Goal: Complete application form

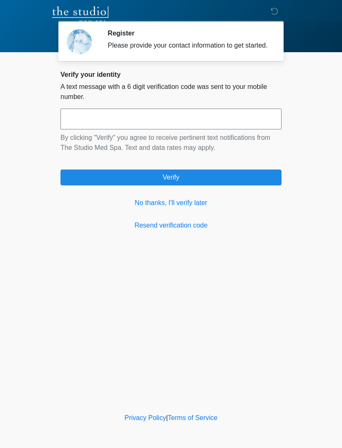
click at [145, 208] on link "No thanks, I'll verify later" at bounding box center [171, 203] width 221 height 10
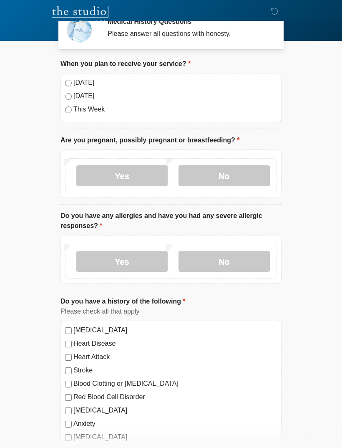
scroll to position [11, 0]
click at [68, 77] on div "Today Tomorrow This Week" at bounding box center [171, 98] width 221 height 49
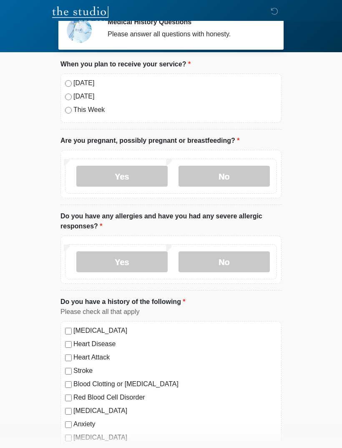
scroll to position [0, 0]
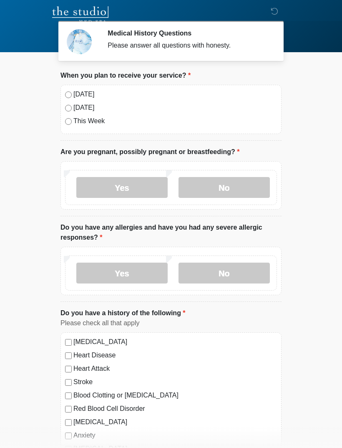
click at [109, 344] on label "High Blood Pressure" at bounding box center [176, 342] width 204 height 10
click at [80, 346] on label "High Blood Pressure" at bounding box center [176, 342] width 204 height 10
click at [78, 94] on label "Today" at bounding box center [176, 94] width 204 height 10
click at [209, 188] on label "No" at bounding box center [224, 187] width 91 height 21
click at [220, 273] on label "No" at bounding box center [224, 273] width 91 height 21
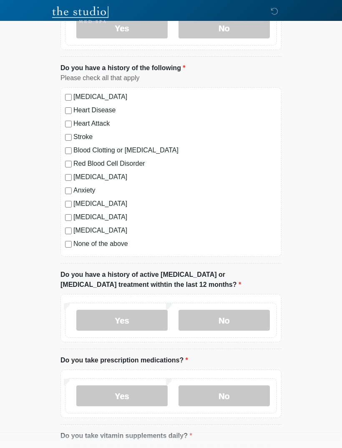
scroll to position [257, 0]
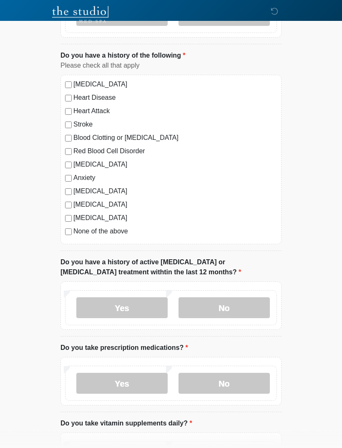
click at [201, 304] on label "No" at bounding box center [224, 308] width 91 height 21
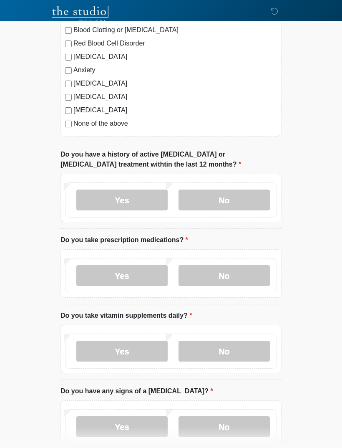
click at [219, 274] on label "No" at bounding box center [224, 276] width 91 height 21
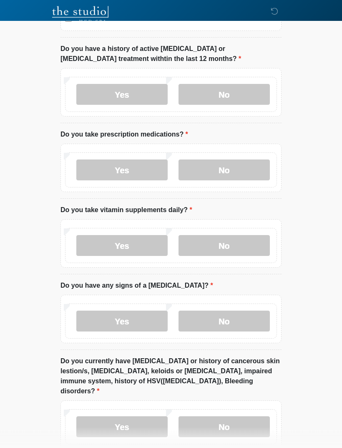
scroll to position [472, 0]
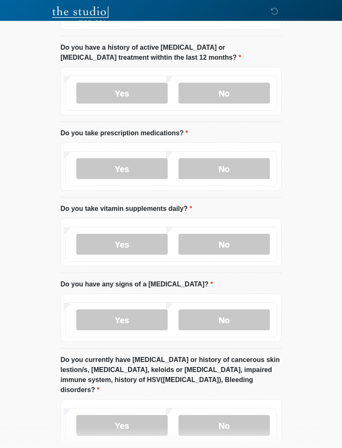
click at [107, 244] on label "Yes" at bounding box center [121, 244] width 91 height 21
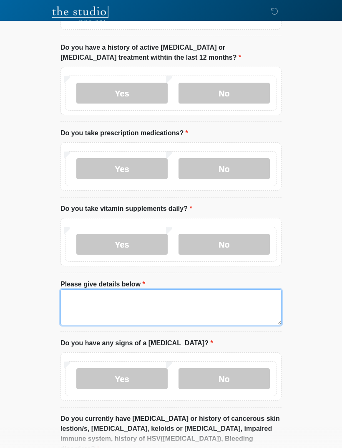
click at [74, 299] on textarea "Please give details below" at bounding box center [171, 307] width 221 height 36
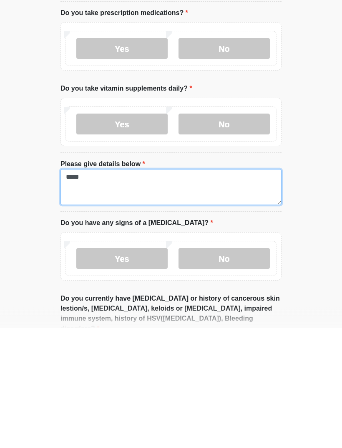
click at [71, 289] on textarea "*****" at bounding box center [171, 307] width 221 height 36
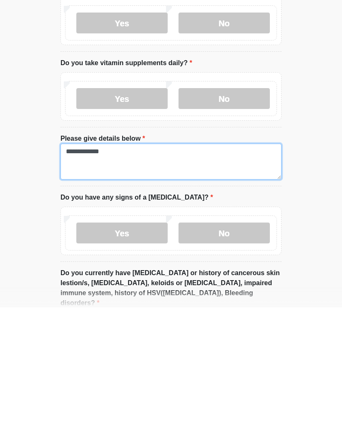
scroll to position [479, 0]
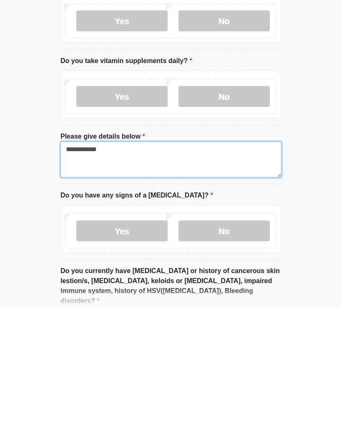
type textarea "**********"
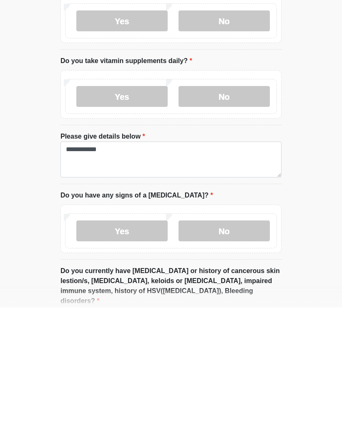
click at [233, 361] on label "No" at bounding box center [224, 371] width 91 height 21
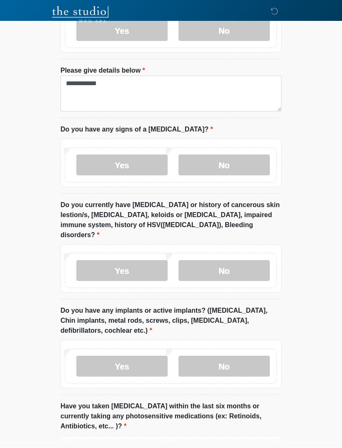
click at [249, 265] on label "No" at bounding box center [224, 271] width 91 height 21
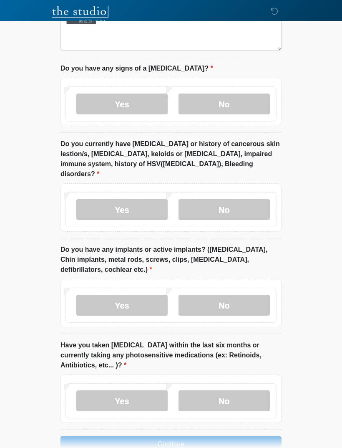
scroll to position [755, 0]
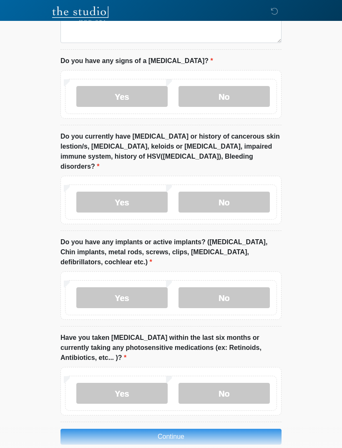
click at [240, 289] on label "No" at bounding box center [224, 297] width 91 height 21
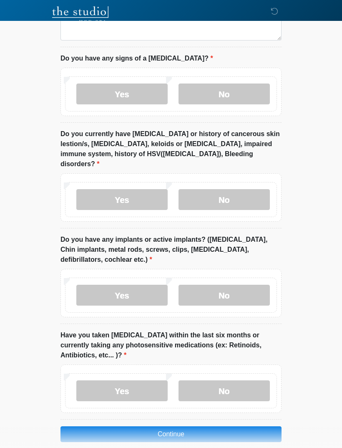
click at [245, 380] on label "No" at bounding box center [224, 390] width 91 height 21
click at [228, 426] on button "Continue" at bounding box center [171, 434] width 221 height 16
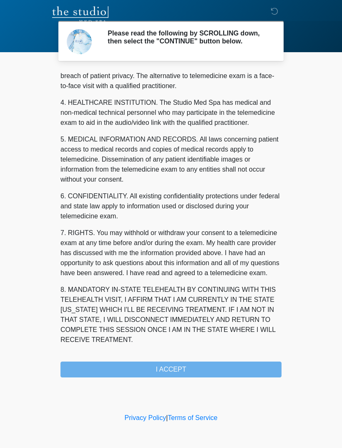
scroll to position [213, 0]
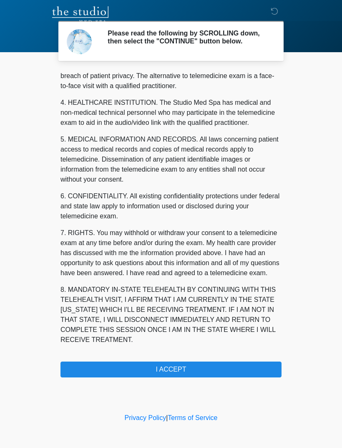
click at [137, 373] on button "I ACCEPT" at bounding box center [171, 370] width 221 height 16
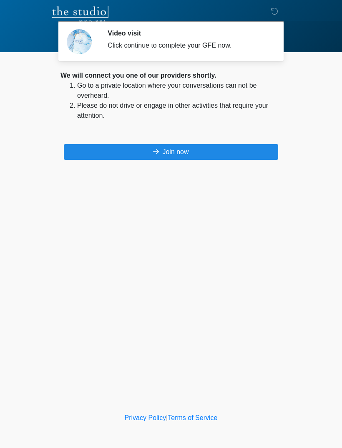
click at [241, 157] on button "Join now" at bounding box center [171, 152] width 215 height 16
